Goal: Information Seeking & Learning: Learn about a topic

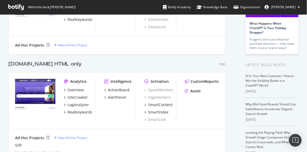
scroll to position [120, 0]
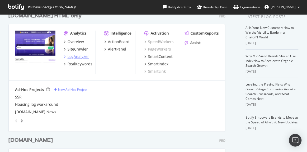
click at [77, 57] on div "LogAnalyzer" at bounding box center [78, 56] width 21 height 5
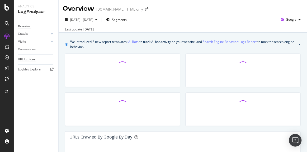
click at [36, 60] on div "URL Explorer" at bounding box center [27, 60] width 18 height 6
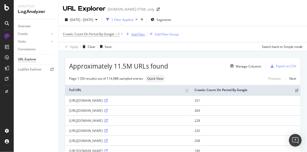
click at [136, 34] on div "Add Filter" at bounding box center [138, 34] width 14 height 4
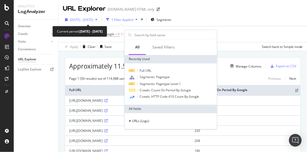
click at [74, 20] on span "2025 Jul. 22nd - Aug. 20th" at bounding box center [81, 19] width 23 height 4
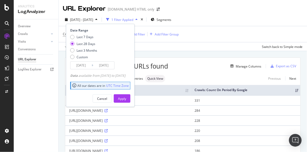
click at [82, 34] on div "Date Range Last 7 Days Last 28 Days Last 3 Months Custom 2025/07/24 Navigate fo…" at bounding box center [99, 48] width 59 height 41
click at [79, 36] on div "Last 7 Days" at bounding box center [85, 37] width 17 height 4
type input "2025/08/14"
click at [131, 102] on div "Date Range Last 7 Days Last 28 Days Last 3 Months Custom 2025/08/14 Navigate fo…" at bounding box center [100, 65] width 69 height 83
click at [126, 99] on div "Apply" at bounding box center [122, 98] width 8 height 4
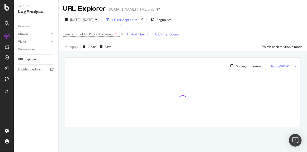
click at [137, 34] on div "Add Filter" at bounding box center [138, 34] width 14 height 4
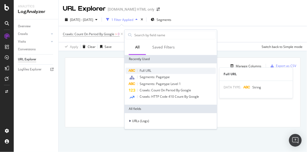
click at [148, 69] on span "Full URL" at bounding box center [146, 70] width 12 height 4
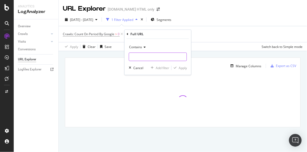
click at [139, 54] on input "text" at bounding box center [158, 57] width 58 height 8
paste input "/commercial/buy/resale/"
type input "/commercial/buy/resale/"
click at [182, 67] on div "Apply" at bounding box center [183, 68] width 8 height 4
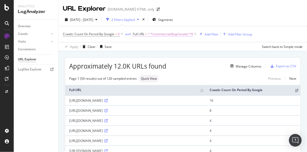
click at [164, 31] on span "^.*/commercial/buy/resale/.*$" at bounding box center [170, 33] width 45 height 7
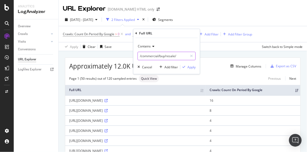
click at [152, 52] on input "/commercial/buy/resale/" at bounding box center [163, 56] width 50 height 8
paste input "-for-sale-in-"
type input "-for-sale-in-"
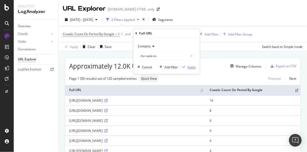
click at [188, 65] on div "Apply" at bounding box center [192, 67] width 8 height 4
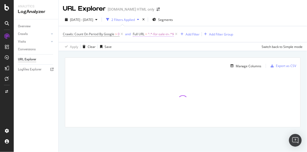
click at [152, 35] on span "^.*-for-sale-in-.*$" at bounding box center [161, 33] width 26 height 7
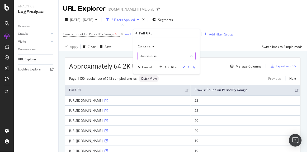
click at [139, 56] on input "-for-sale-in-" at bounding box center [163, 56] width 50 height 8
click at [139, 57] on input "-for-sale-in-" at bounding box center [163, 56] width 50 height 8
type input "-flat-for-sale-in-"
click at [178, 65] on div "Add filter" at bounding box center [171, 67] width 13 height 4
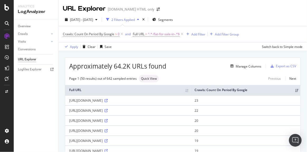
click at [184, 67] on div "Manage Columns" at bounding box center [213, 66] width 95 height 6
click at [170, 33] on span "^.*-flat-for-sale-in-.*$" at bounding box center [164, 33] width 32 height 7
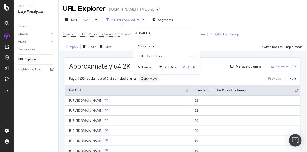
click at [185, 68] on div "Apply" at bounding box center [187, 67] width 15 height 5
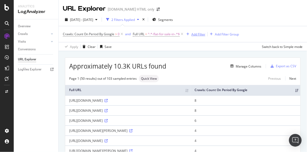
click at [199, 31] on div "Add Filter" at bounding box center [194, 34] width 21 height 6
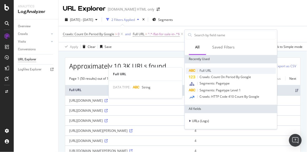
click at [204, 71] on span "Full URL" at bounding box center [206, 70] width 12 height 4
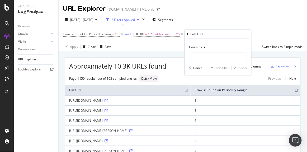
click at [194, 48] on span "Contains" at bounding box center [195, 47] width 13 height 4
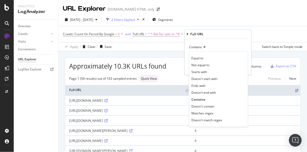
click at [194, 46] on span "Contains" at bounding box center [195, 47] width 13 height 4
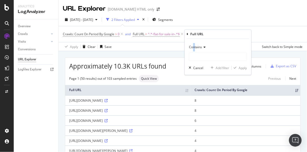
click at [195, 46] on span "Contains" at bounding box center [195, 47] width 13 height 4
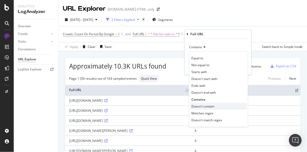
click at [201, 105] on span "Doesn't contain" at bounding box center [203, 106] width 23 height 4
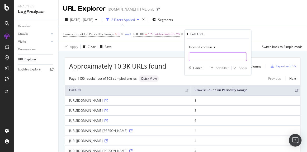
click at [194, 58] on input "text" at bounding box center [218, 57] width 58 height 8
type input "-AG"
click at [234, 67] on icon "button" at bounding box center [235, 67] width 3 height 3
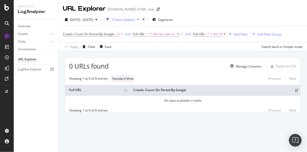
click at [224, 34] on icon at bounding box center [225, 33] width 4 height 5
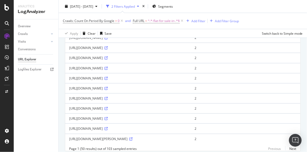
scroll to position [456, 0]
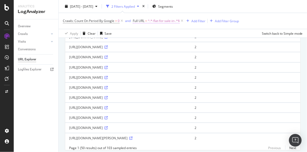
click at [165, 21] on span "^.*-flat-for-sale-in-.*$" at bounding box center [164, 20] width 32 height 7
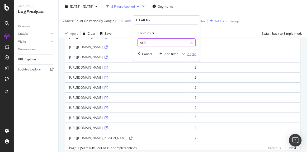
type input "AH0"
click at [193, 52] on div "Apply" at bounding box center [192, 54] width 8 height 4
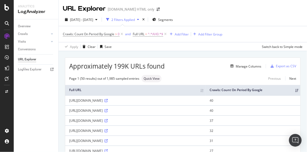
drag, startPoint x: 70, startPoint y: 104, endPoint x: 195, endPoint y: 106, distance: 125.5
click at [195, 105] on td "https://housing.com/in/buy/tata-shubh-griha-for-resale-in-maan-mumbai-AG1s56AH0" at bounding box center [135, 100] width 141 height 10
copy div "https://housing.com/in/buy/tata-shubh-griha-for-resale-in-maan-mumbai-AG1s56AH0"
drag, startPoint x: 69, startPoint y: 114, endPoint x: 216, endPoint y: 117, distance: 146.9
click at [206, 115] on td "https://housing.com/in/buy/prestige-falcon-city-for-resale-in-kanakapura-road-b…" at bounding box center [135, 110] width 141 height 10
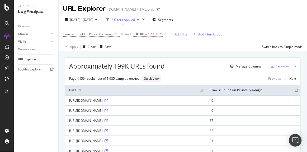
copy div "https://housing.com/in/buy/prestige-falcon-city-for-resale-in-kanakapura-road-b…"
click at [153, 31] on span "^.*AH0.*$" at bounding box center [155, 33] width 15 height 7
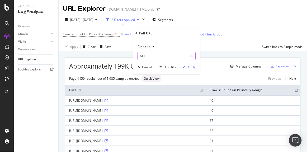
paste input "-resale-flats-in-"
type input "-resale-flats-in-"
click at [192, 69] on div "Apply" at bounding box center [192, 67] width 8 height 4
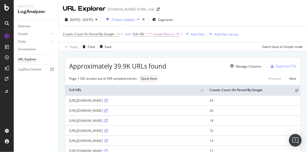
click at [105, 112] on icon at bounding box center [106, 110] width 3 height 3
click at [159, 34] on span "^.*-resale-flats-in-.*$" at bounding box center [163, 33] width 31 height 7
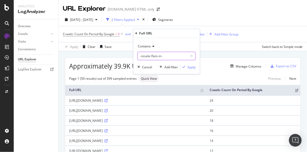
click at [151, 55] on input "-resale-flats-in-" at bounding box center [163, 56] width 50 height 8
paste input "flat-for-sale"
type input "-flat-for-sale-in-"
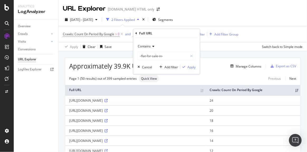
click at [196, 66] on div "Contains -flat-for-sale-in- Cancel Add filter Apply" at bounding box center [166, 56] width 67 height 36
click at [193, 66] on div "Apply" at bounding box center [192, 67] width 8 height 4
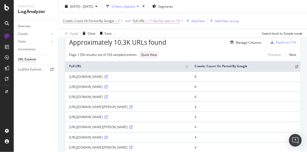
scroll to position [48, 0]
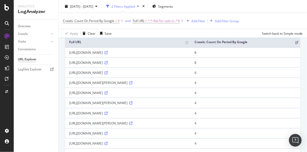
drag, startPoint x: 177, startPoint y: 71, endPoint x: 69, endPoint y: 71, distance: 108.1
click at [69, 71] on td "https://housing.com/in/buy/2bhk-flat-for-sale-in-treasure-park-AG42ydC4" at bounding box center [127, 72] width 125 height 10
copy div "https://housing.com/in/buy/2bhk-flat-for-sale-in-treasure-park-AG42ydC4"
drag, startPoint x: 179, startPoint y: 112, endPoint x: 69, endPoint y: 113, distance: 110.2
click at [69, 113] on div "https://housing.com/in/buy/1rk-flat-for-sale-in-moraj-residency-AG2wb2C1" at bounding box center [128, 113] width 118 height 4
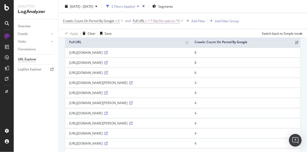
copy div "https://housing.com/in/buy/1rk-flat-for-sale-in-moraj-residency-AG2wb2C1"
drag, startPoint x: 181, startPoint y: 131, endPoint x: 69, endPoint y: 131, distance: 111.2
click at [69, 131] on div "https://housing.com/in/buy/3bhk-flat-for-sale-in-raut-ramkrishna-AG4u95C8" at bounding box center [128, 133] width 118 height 4
copy div "https://housing.com/in/buy/3bhk-flat-for-sale-in-raut-ramkrishna-AG4u95C8"
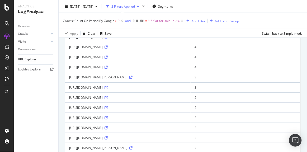
scroll to position [168, 0]
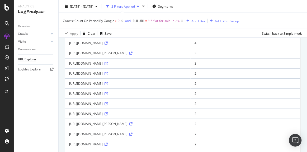
drag, startPoint x: 169, startPoint y: 101, endPoint x: 70, endPoint y: 102, distance: 98.8
click at [70, 102] on div "https://housing.com/in/buy/4bhk-flat-for-sale-in-the-park-AGapmCg" at bounding box center [128, 103] width 118 height 4
copy div "https://housing.com/in/buy/4bhk-flat-for-sale-in-the-park-AGapmCg"
click at [165, 23] on span "^.*-flat-for-sale-in-.*$" at bounding box center [164, 20] width 32 height 7
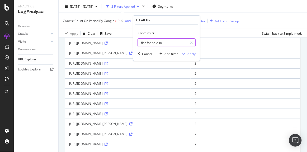
click at [152, 39] on input "-flat-for-sale-in-" at bounding box center [163, 42] width 50 height 8
paste input "or-sale-srpid"
type input "-for-sale-srpid-"
click at [190, 53] on div "Apply" at bounding box center [192, 54] width 8 height 4
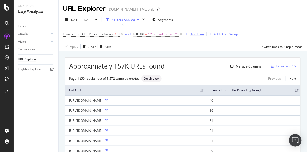
click at [195, 33] on div "Add Filter" at bounding box center [197, 34] width 14 height 4
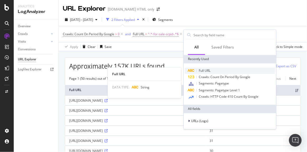
click at [200, 71] on span "Full URL" at bounding box center [205, 70] width 12 height 4
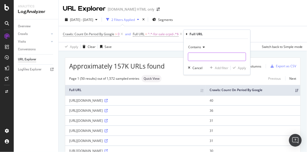
click at [195, 56] on input "text" at bounding box center [217, 57] width 58 height 8
type input "AG"
click at [237, 66] on div "button" at bounding box center [234, 67] width 7 height 3
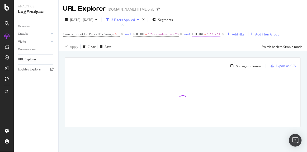
click at [197, 33] on span "Full URL" at bounding box center [198, 34] width 12 height 4
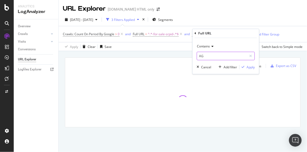
click at [199, 57] on input "AG" at bounding box center [222, 56] width 50 height 8
type input "-AG"
click at [244, 66] on icon "button" at bounding box center [243, 67] width 3 height 3
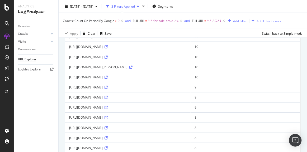
scroll to position [144, 0]
click at [108, 106] on icon at bounding box center [106, 107] width 3 height 3
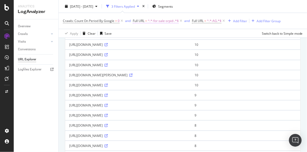
click at [159, 22] on span "^.*-for-sale-srpid-.*$" at bounding box center [163, 20] width 31 height 7
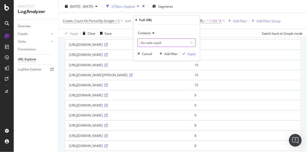
click at [146, 40] on input "-for-sale-srpid-" at bounding box center [163, 42] width 50 height 8
click at [142, 43] on input "rent" at bounding box center [163, 42] width 50 height 8
type input "/rent"
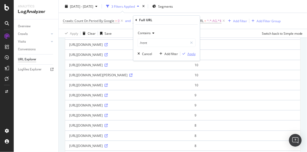
click at [185, 54] on icon "button" at bounding box center [184, 53] width 3 height 3
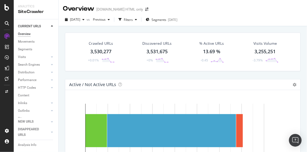
drag, startPoint x: 33, startPoint y: 64, endPoint x: 3, endPoint y: 108, distance: 52.8
click at [33, 64] on div "Search Engines" at bounding box center [29, 65] width 22 height 6
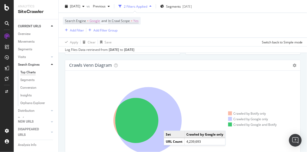
scroll to position [336, 0]
